Goal: Find specific page/section: Find specific page/section

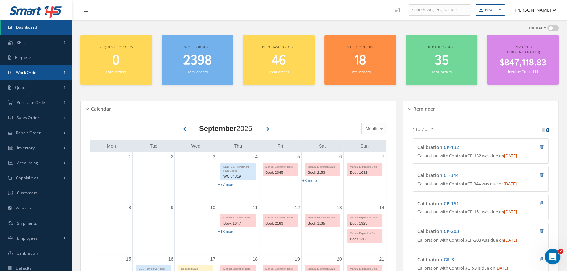
click at [38, 77] on link "Work Order" at bounding box center [36, 72] width 72 height 15
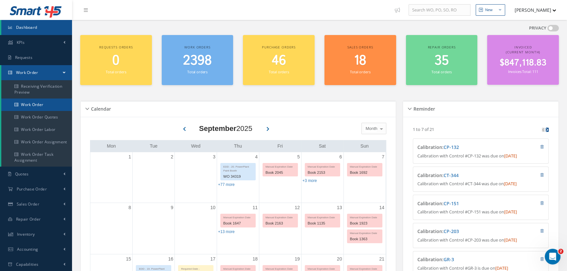
click at [32, 104] on link "Work Order" at bounding box center [36, 105] width 71 height 12
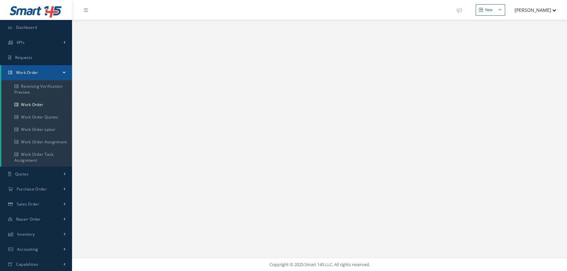
select select "25"
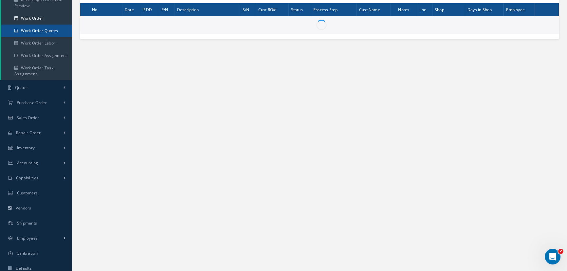
scroll to position [89, 0]
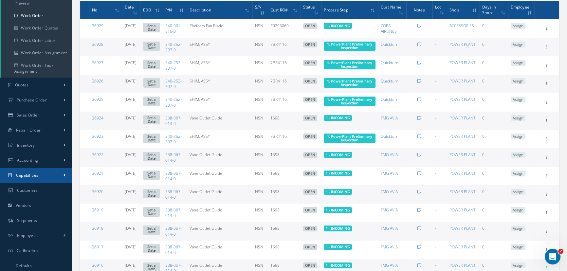
click at [28, 173] on span "Capabilities" at bounding box center [27, 176] width 23 height 6
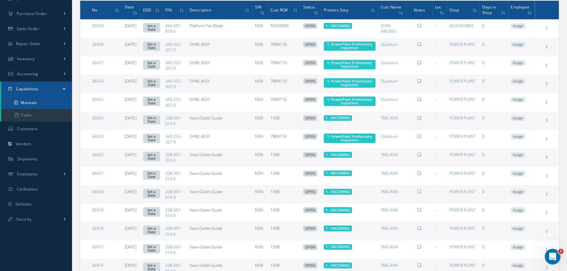
click at [33, 102] on link "Manuals" at bounding box center [36, 103] width 71 height 12
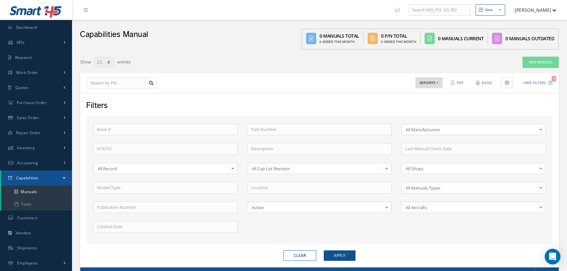
select select "25"
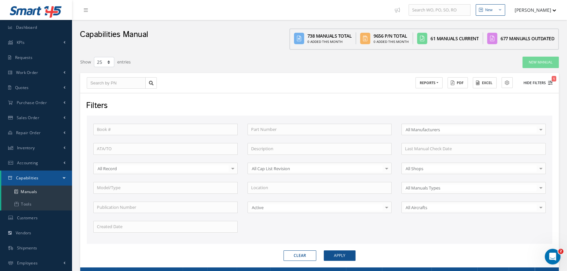
click at [533, 82] on button "Hide Filters 1" at bounding box center [535, 83] width 35 height 11
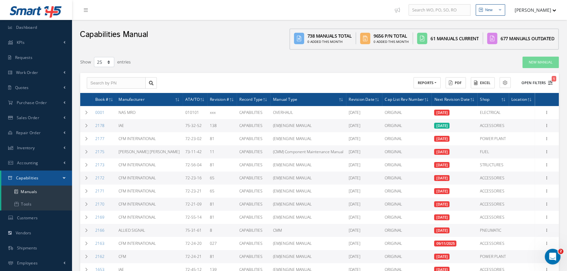
click at [533, 82] on button "Open Filters 1" at bounding box center [534, 83] width 37 height 11
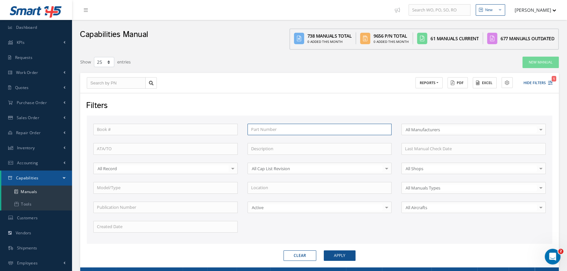
click at [296, 129] on input "text" at bounding box center [320, 130] width 144 height 12
type input "6"
type input "65"
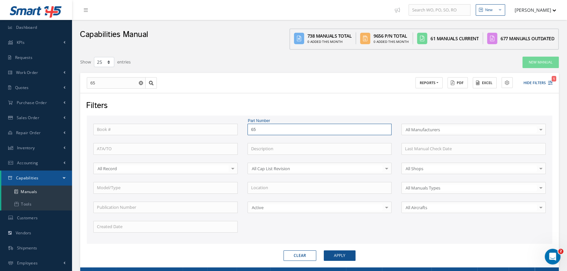
type input "65-"
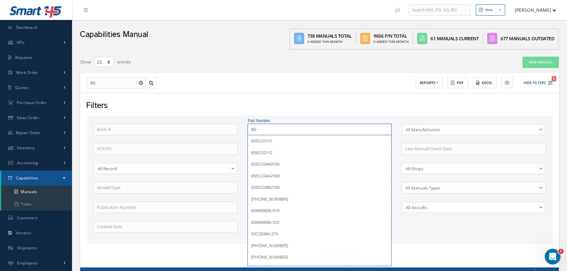
type input "65-7"
type input "65-73"
type input "65-737"
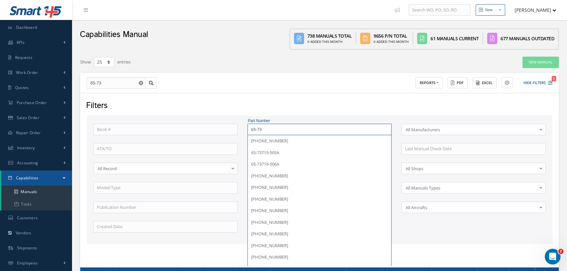
type input "65-737"
type input "65-7376"
type input "65-73762"
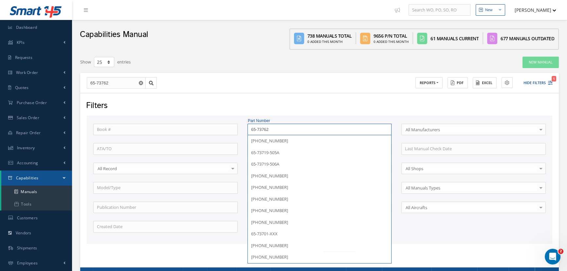
type input "65-73762-"
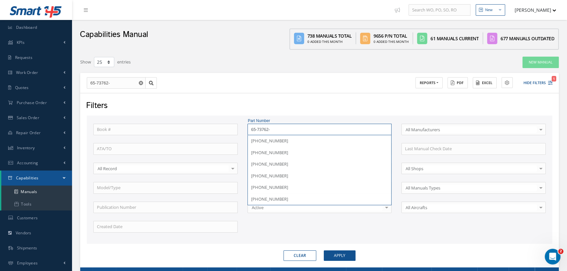
type input "[PHONE_NUMBER]"
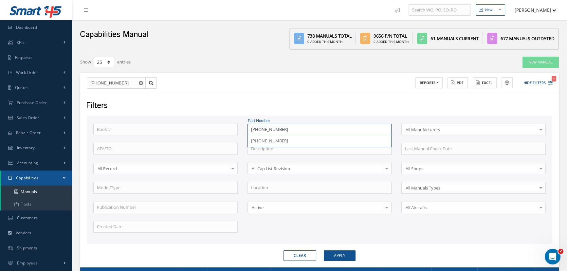
type input "[PHONE_NUMBER]"
click at [324, 251] on button "Apply" at bounding box center [340, 256] width 32 height 10
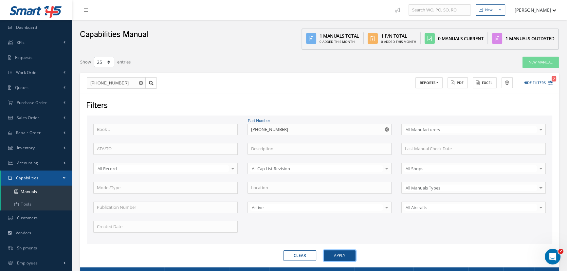
click at [331, 256] on button "Apply" at bounding box center [340, 256] width 32 height 10
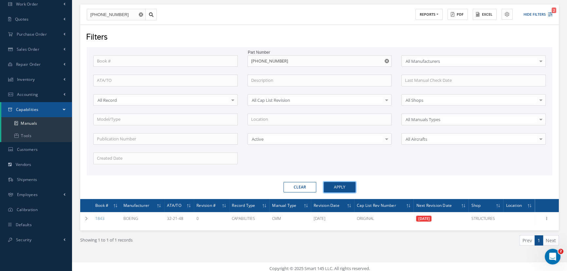
scroll to position [72, 0]
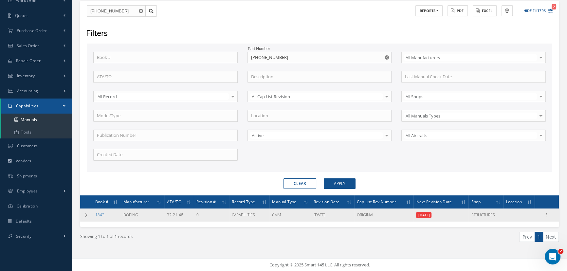
click at [98, 219] on td "1843" at bounding box center [107, 215] width 28 height 13
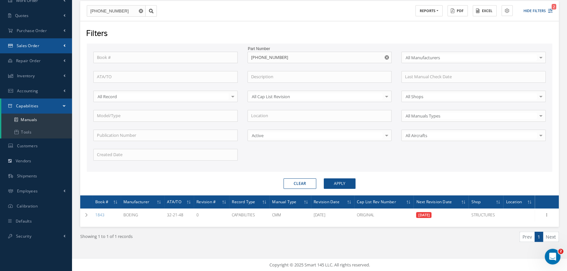
scroll to position [0, 0]
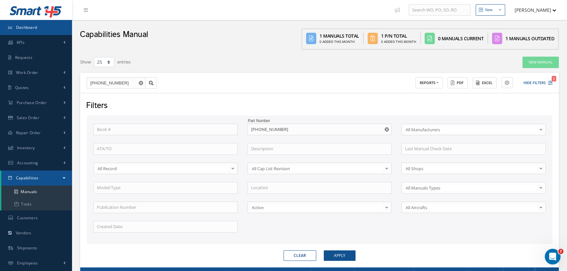
click at [33, 27] on span "Dashboard" at bounding box center [26, 28] width 21 height 6
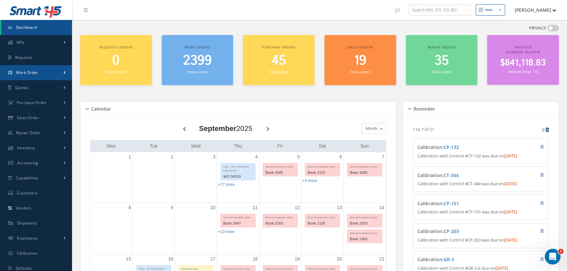
click at [22, 75] on link "Work Order" at bounding box center [36, 72] width 72 height 15
